Goal: Book appointment/travel/reservation

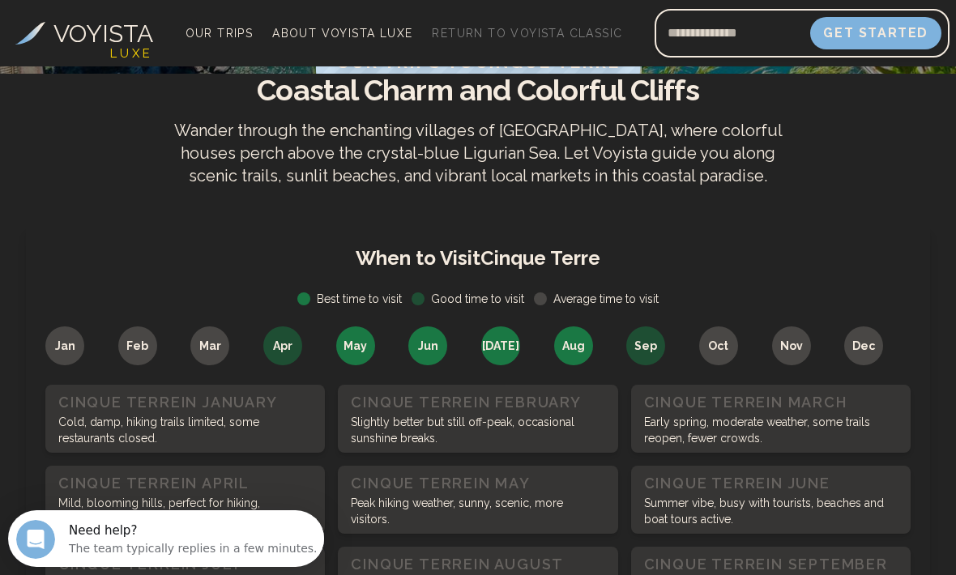
click at [782, 354] on span "Nov" at bounding box center [791, 346] width 23 height 16
click at [789, 365] on div "Nov" at bounding box center [791, 345] width 39 height 39
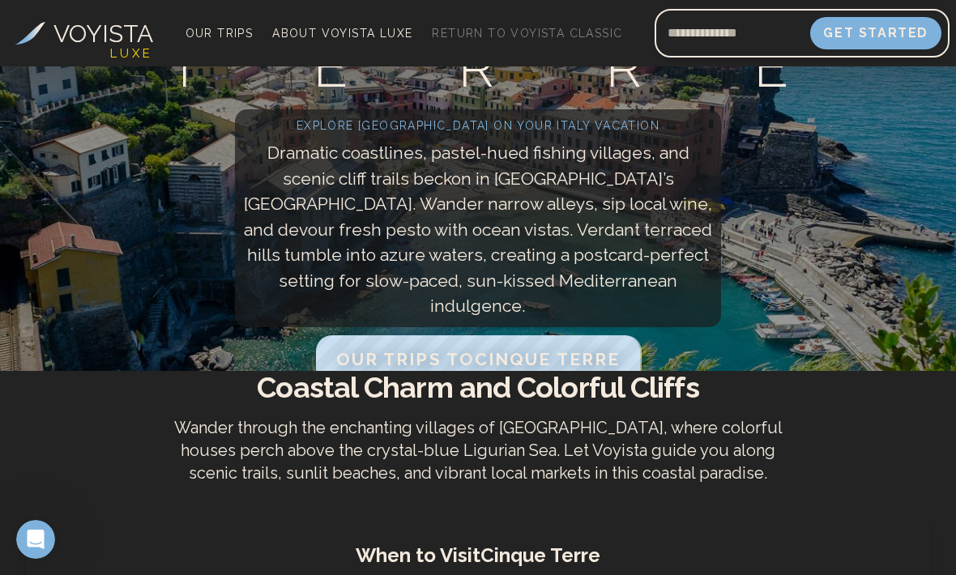
scroll to position [133, 0]
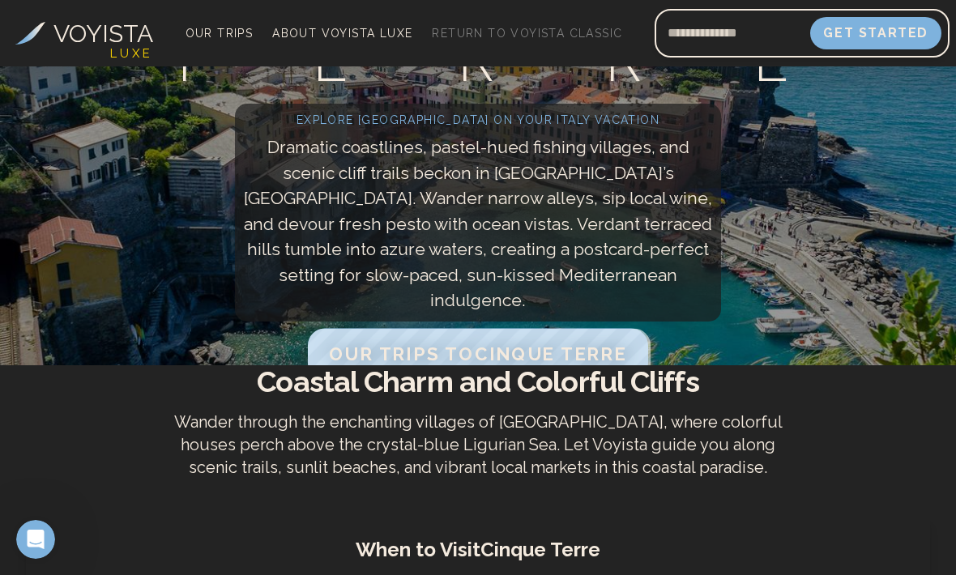
click at [403, 365] on span "Our Trips to [GEOGRAPHIC_DATA]" at bounding box center [478, 353] width 298 height 21
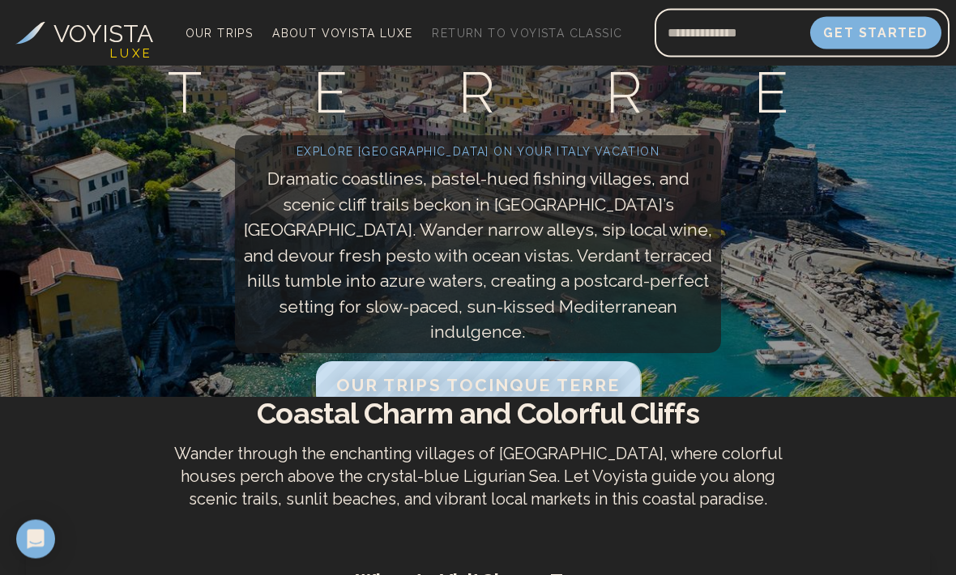
scroll to position [74, 0]
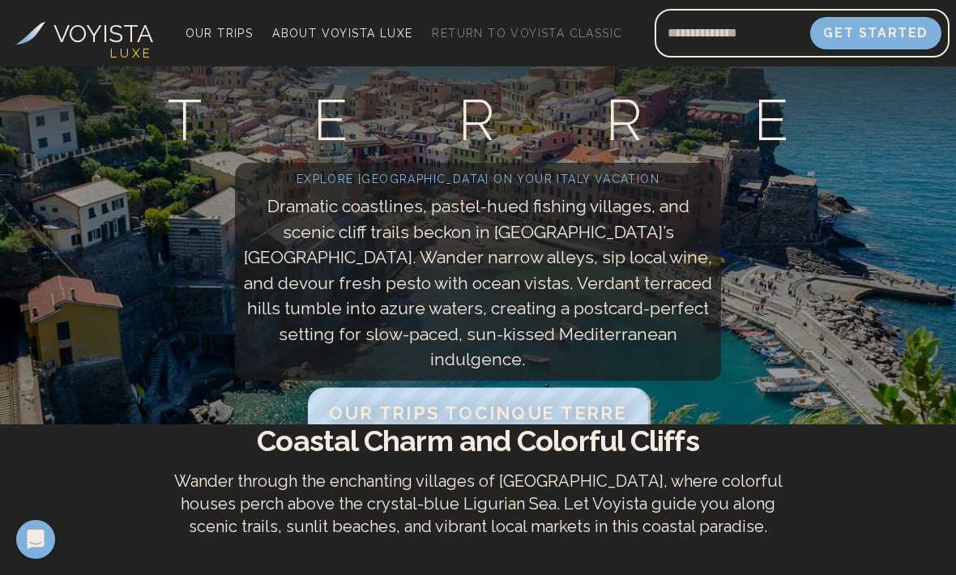
click at [605, 423] on span "Our Trips to [GEOGRAPHIC_DATA]" at bounding box center [478, 413] width 298 height 21
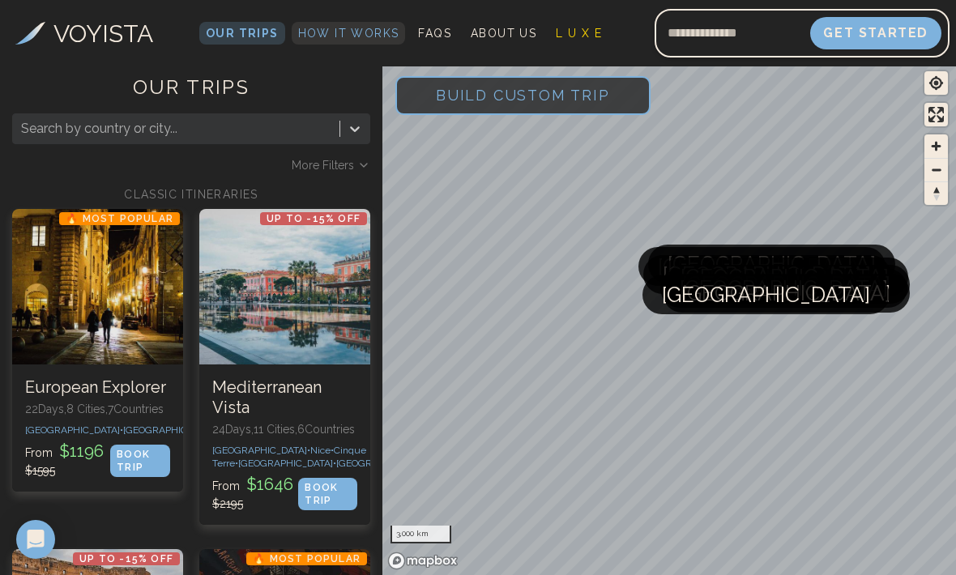
click at [356, 32] on span "How It Works" at bounding box center [348, 33] width 101 height 13
